Goal: Transaction & Acquisition: Purchase product/service

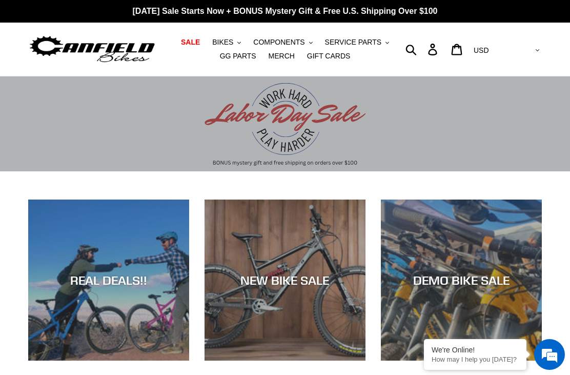
click at [237, 38] on button "BIKES .cls-1{fill:#231f20}" at bounding box center [226, 42] width 39 height 14
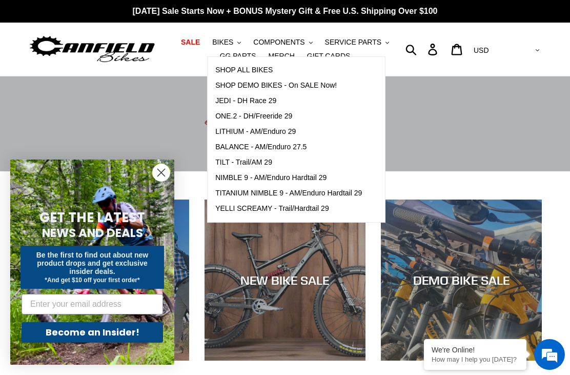
click at [256, 154] on link "BALANCE - AM/Enduro 27.5" at bounding box center [289, 146] width 162 height 15
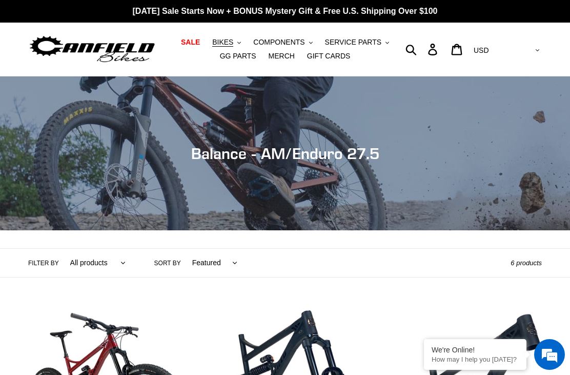
click at [233, 42] on span "BIKES" at bounding box center [222, 42] width 21 height 9
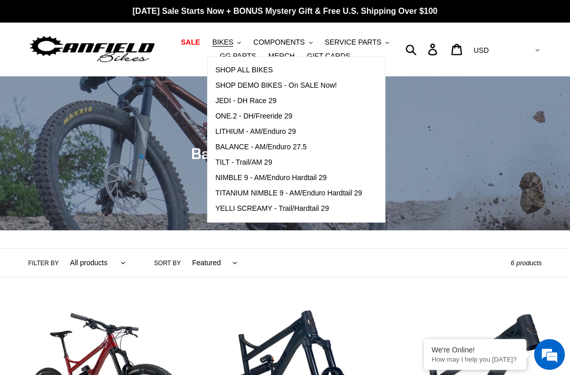
click at [261, 158] on span "TILT - Trail/AM 29" at bounding box center [243, 162] width 57 height 9
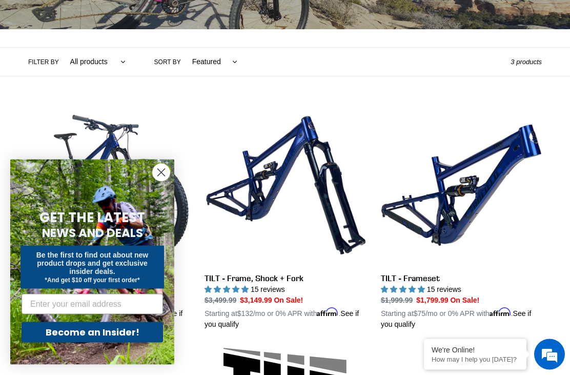
scroll to position [201, 0]
click at [272, 187] on link "TILT - Frame, Shock + Fork" at bounding box center [285, 217] width 161 height 225
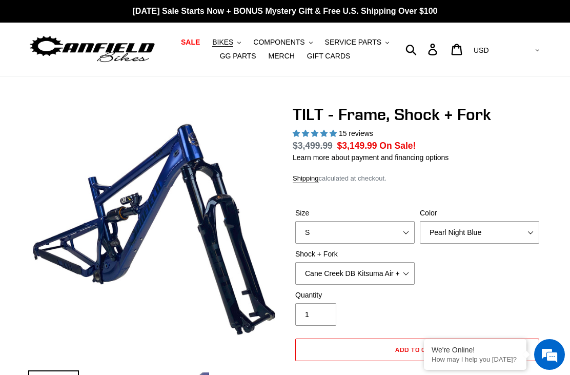
select select "highest-rating"
